Goal: Task Accomplishment & Management: Manage account settings

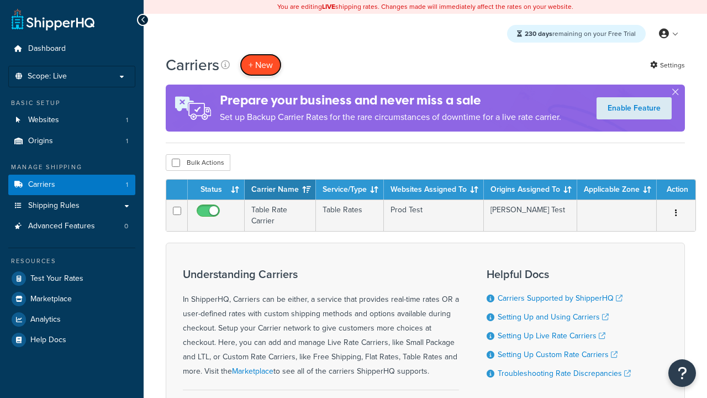
click at [261, 65] on button "+ New" at bounding box center [261, 65] width 42 height 23
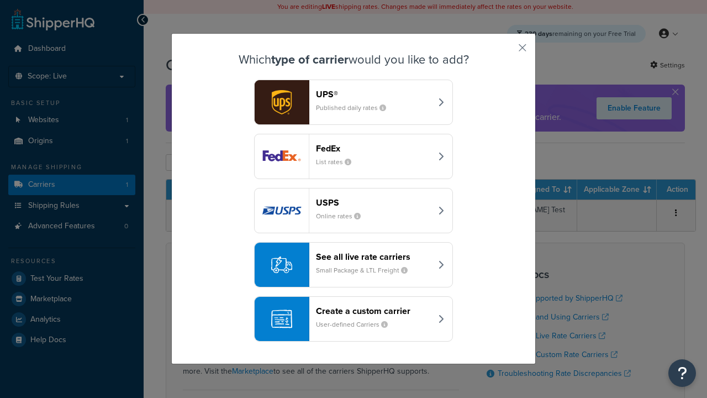
click at [373, 148] on header "FedEx" at bounding box center [373, 148] width 115 height 10
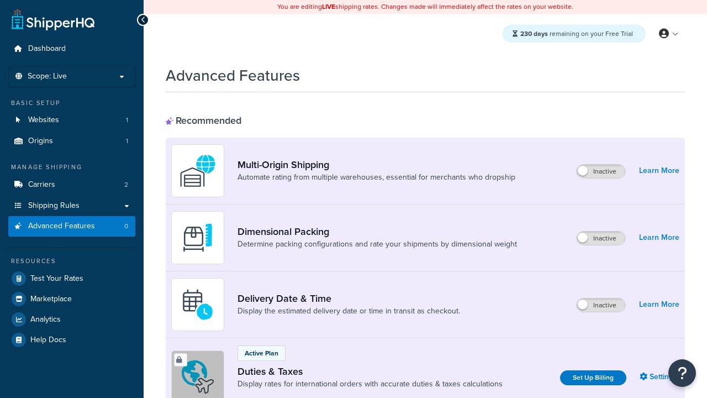
scroll to position [358, 0]
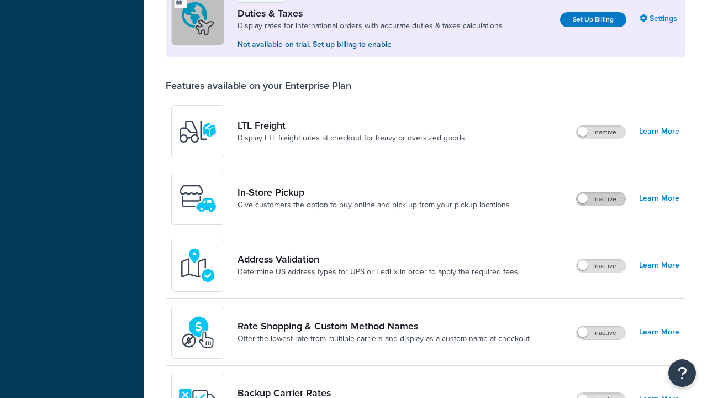
click at [601, 199] on label "Inactive" at bounding box center [601, 198] width 49 height 13
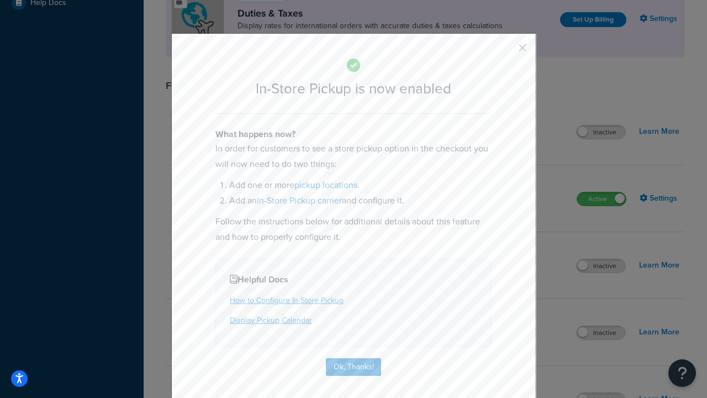
click at [506, 51] on button "button" at bounding box center [506, 51] width 3 height 3
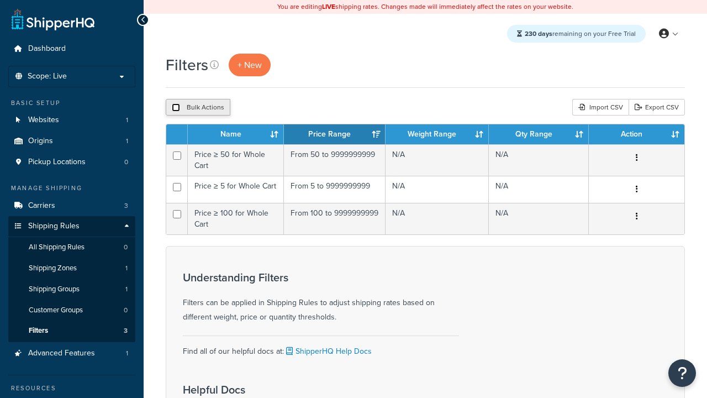
click at [176, 108] on input "checkbox" at bounding box center [176, 107] width 8 height 8
checkbox input "true"
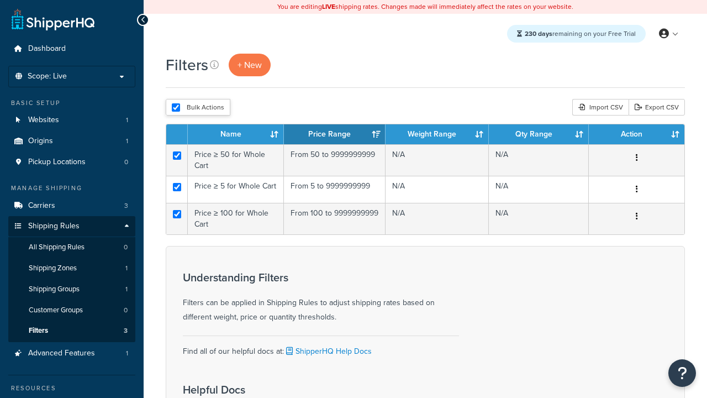
click at [0, 0] on button "Delete" at bounding box center [0, 0] width 0 height 0
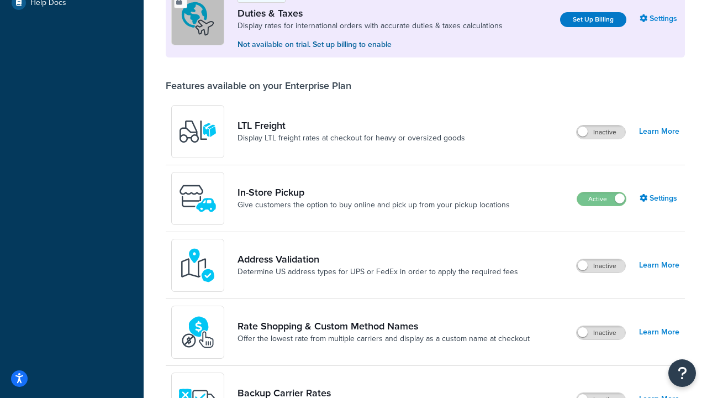
scroll to position [337, 0]
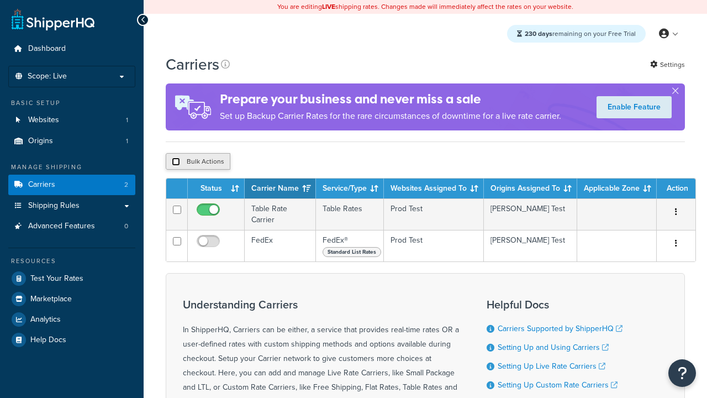
click at [176, 163] on input "checkbox" at bounding box center [176, 161] width 8 height 8
checkbox input "true"
click at [0, 0] on button "Delete" at bounding box center [0, 0] width 0 height 0
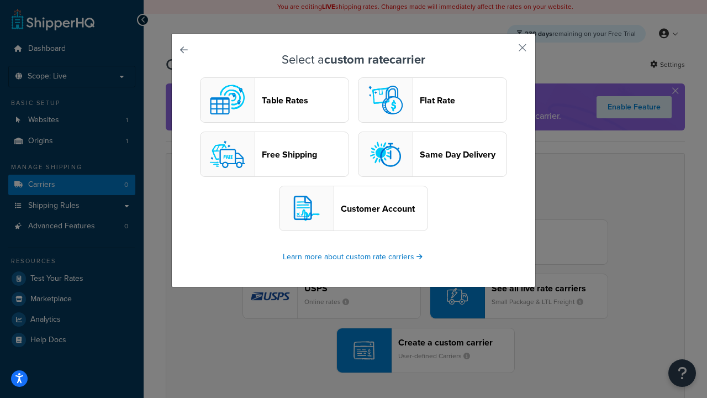
click at [275, 100] on header "Table Rates" at bounding box center [305, 100] width 87 height 10
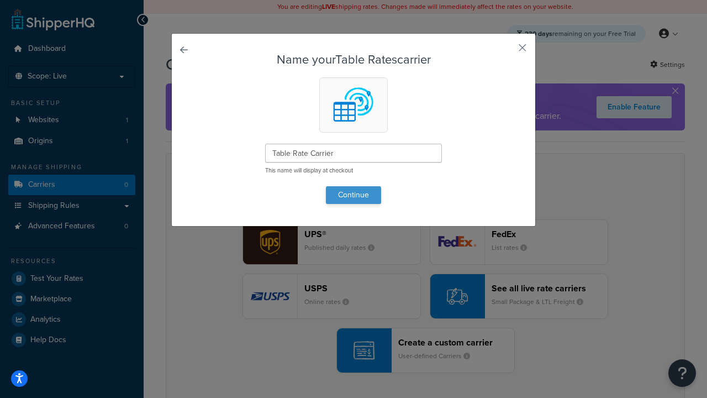
type input "Table Rate Carrier"
click at [354, 194] on button "Continue" at bounding box center [353, 195] width 55 height 18
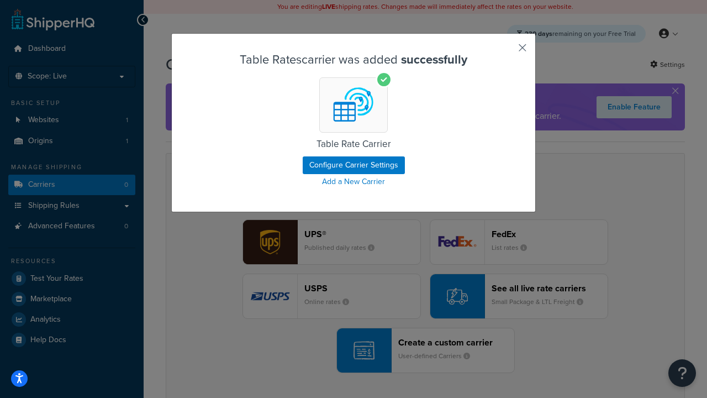
click at [506, 51] on button "button" at bounding box center [506, 51] width 3 height 3
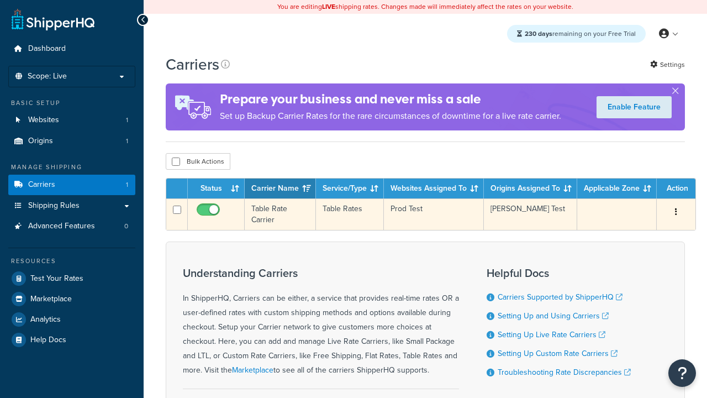
click at [676, 213] on icon "button" at bounding box center [676, 212] width 2 height 8
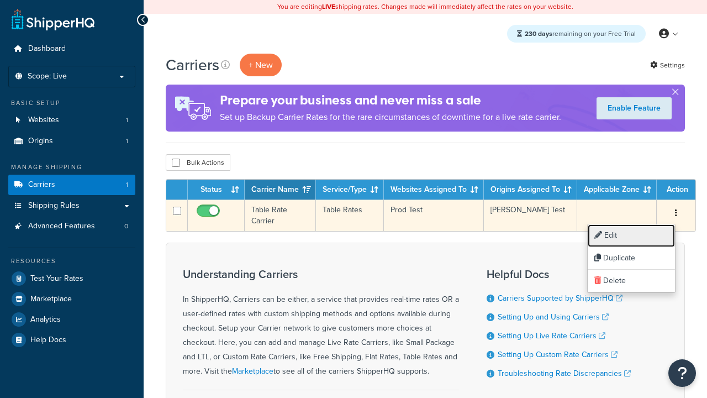
click at [631, 235] on link "Edit" at bounding box center [631, 235] width 87 height 23
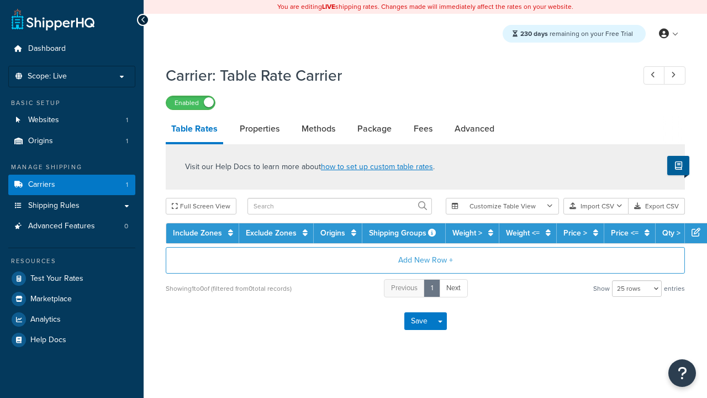
select select "25"
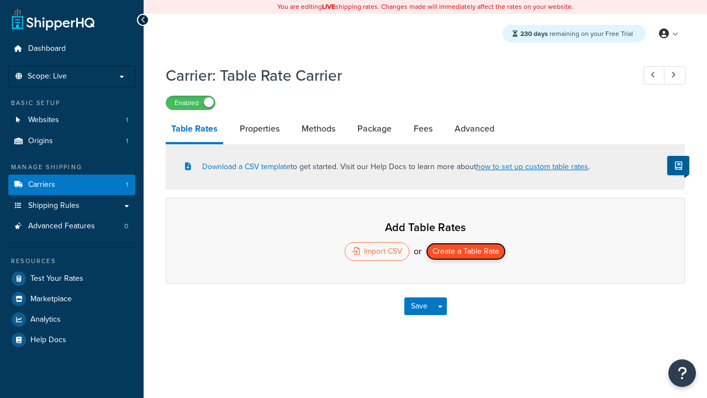
click at [466, 252] on button "Create a Table Rate" at bounding box center [466, 252] width 80 height 18
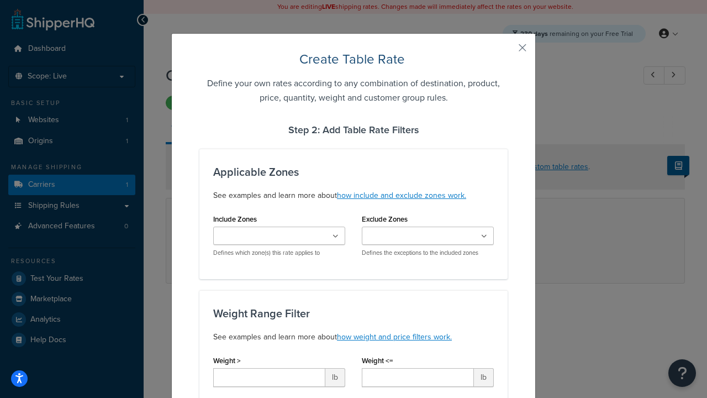
type input "10"
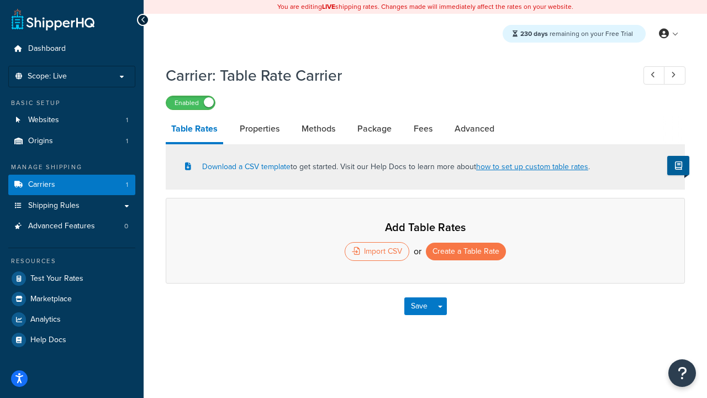
select select "25"
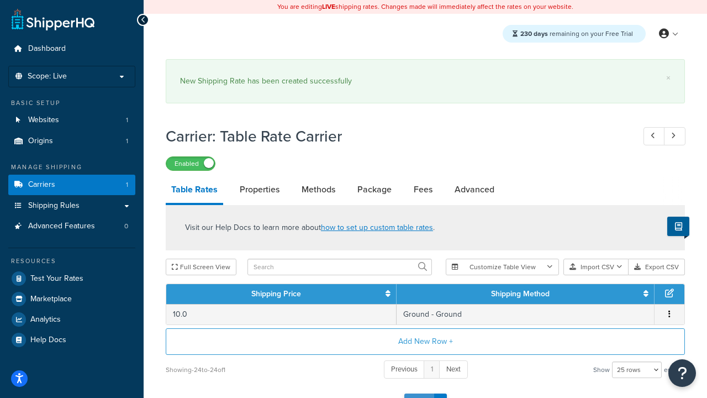
click at [419, 393] on button "Save" at bounding box center [419, 402] width 30 height 18
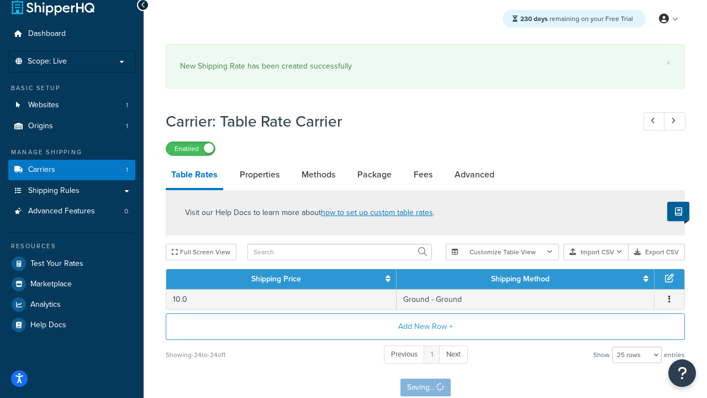
scroll to position [0, 0]
